Goal: Check status

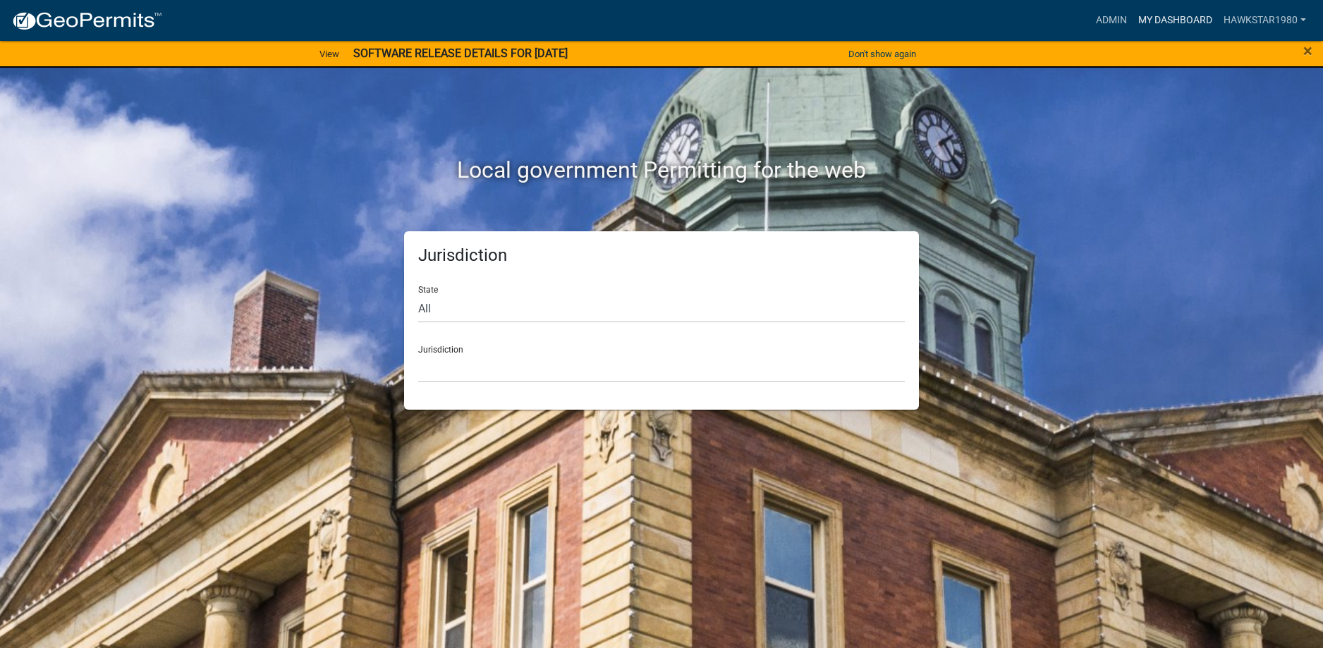
click at [1177, 21] on link "My Dashboard" at bounding box center [1175, 20] width 85 height 27
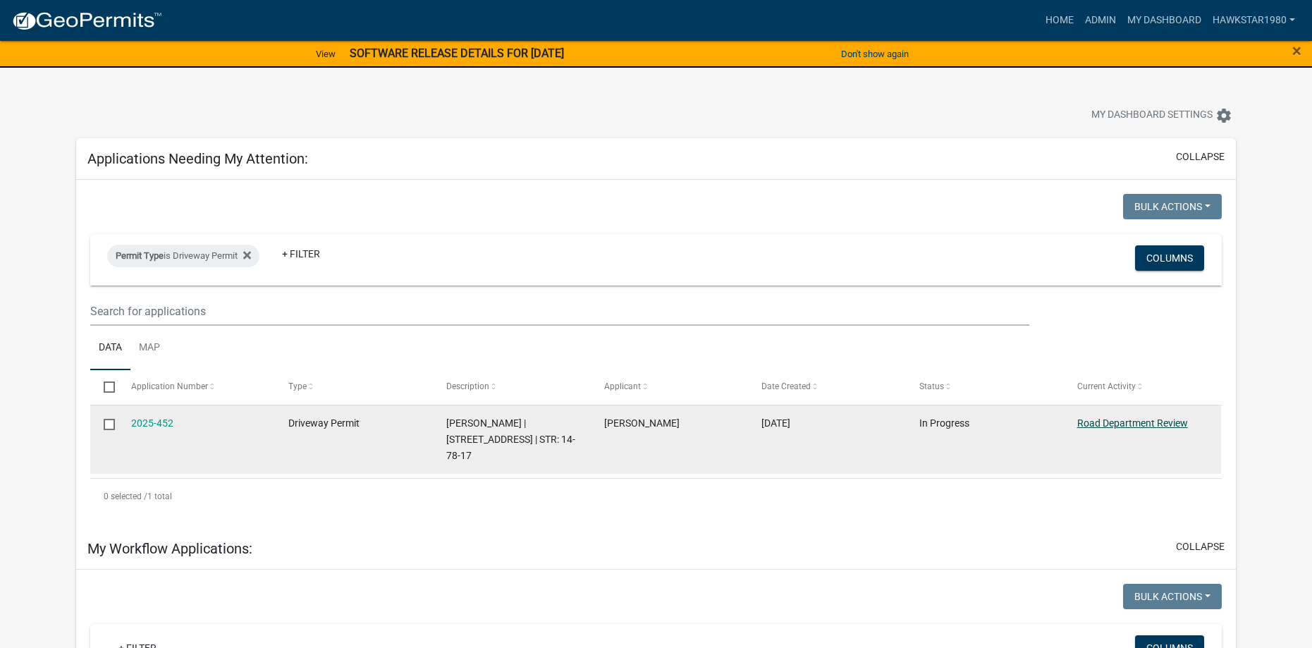
click at [1116, 419] on link "Road Department Review" at bounding box center [1133, 422] width 111 height 11
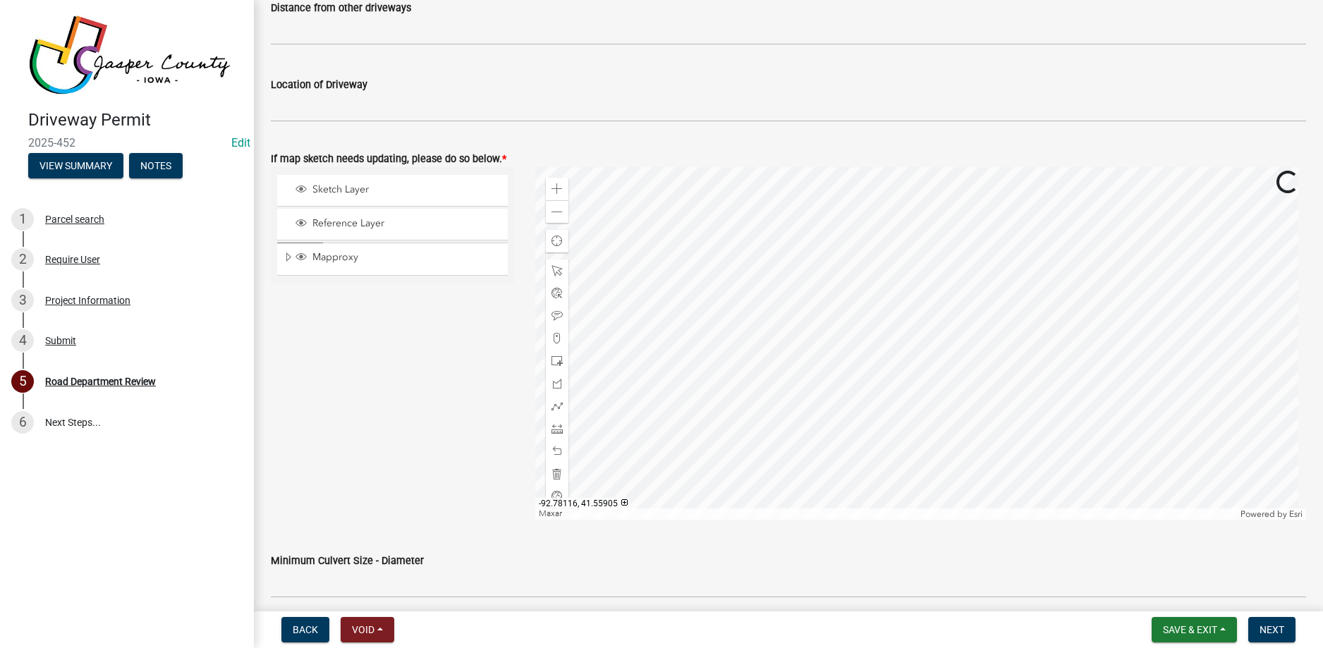
scroll to position [635, 0]
click at [551, 216] on span at bounding box center [556, 214] width 11 height 11
click at [546, 216] on div "Zoom out" at bounding box center [557, 214] width 23 height 23
click at [554, 188] on span at bounding box center [556, 191] width 11 height 11
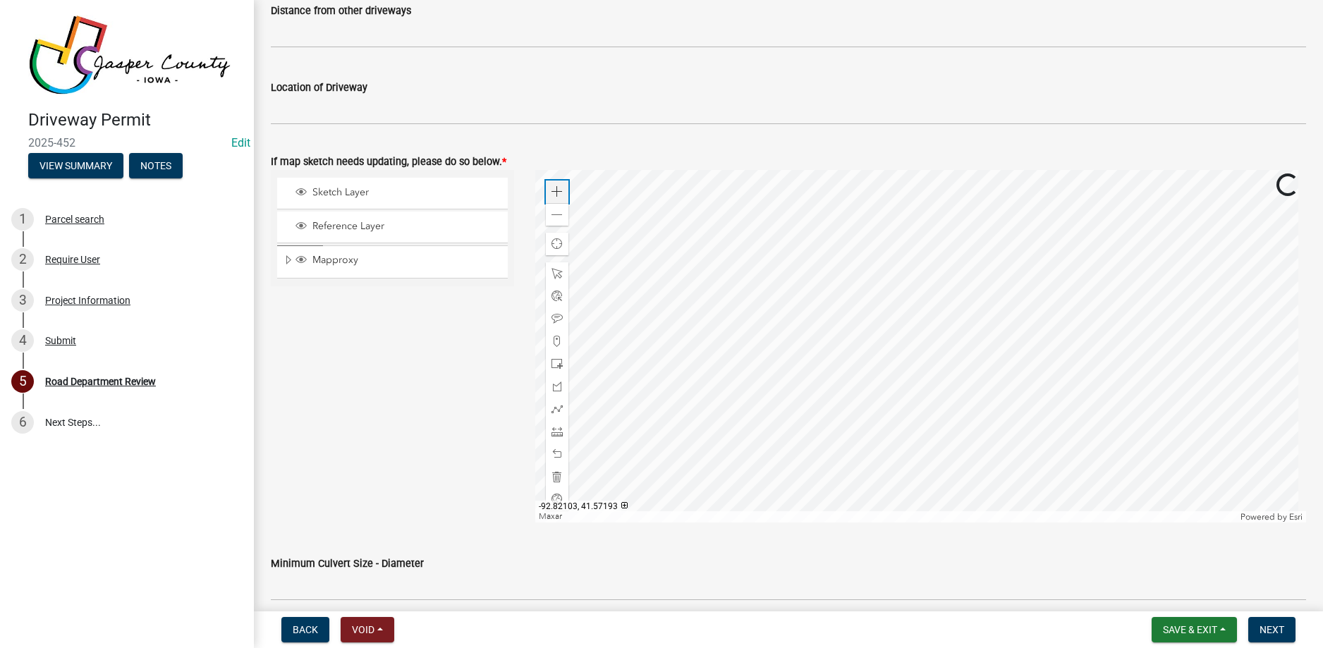
click at [554, 188] on span at bounding box center [556, 191] width 11 height 11
click at [78, 165] on button "View Summary" at bounding box center [75, 165] width 95 height 25
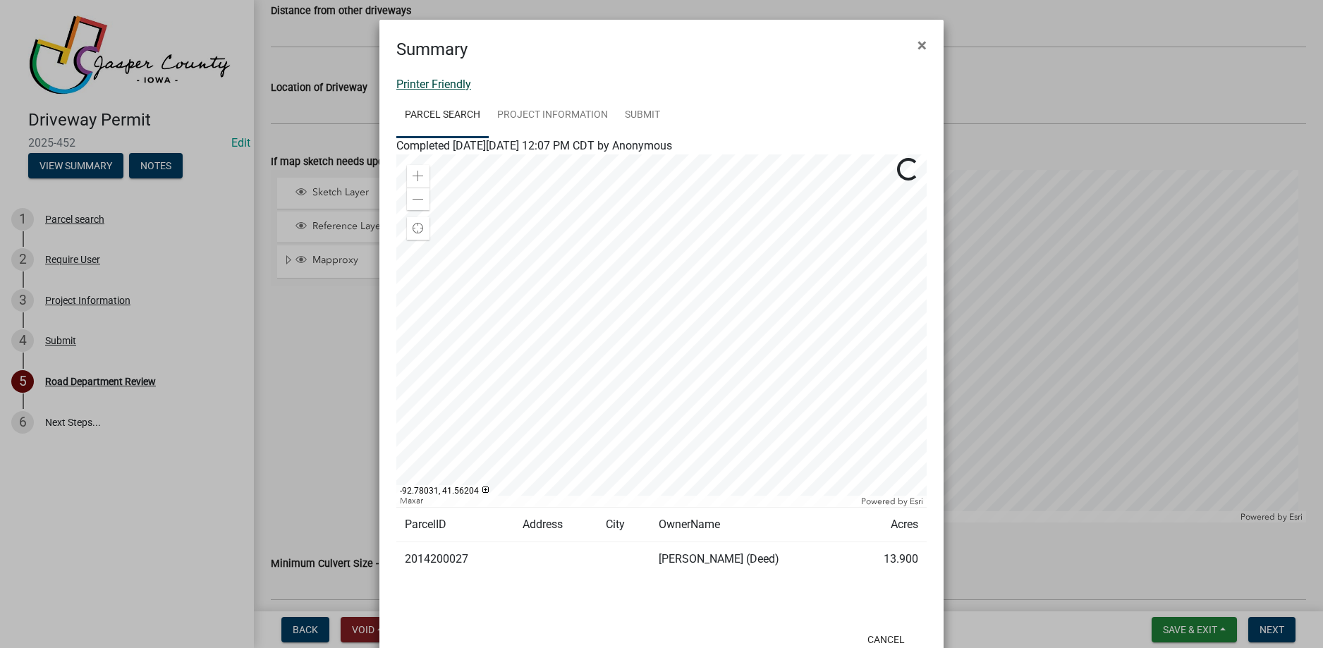
click at [453, 81] on link "Printer Friendly" at bounding box center [433, 84] width 75 height 13
click at [919, 49] on span "×" at bounding box center [921, 45] width 9 height 20
